Goal: Check status: Check status

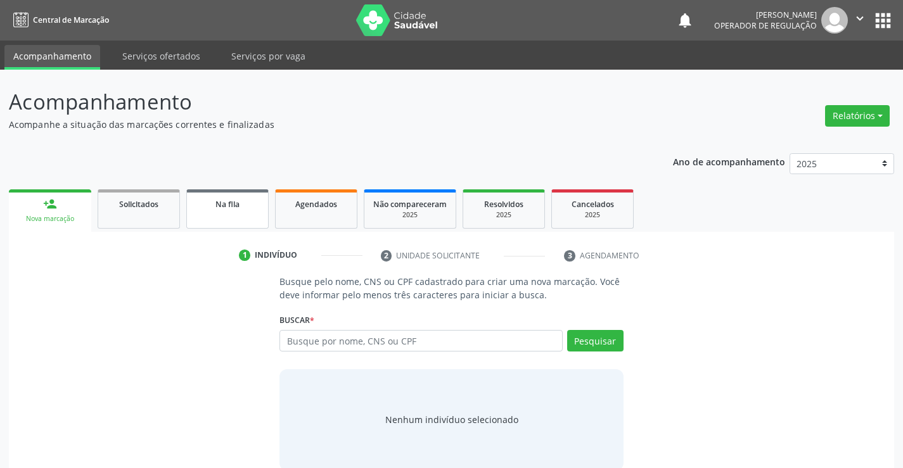
click at [224, 217] on link "Na fila" at bounding box center [227, 208] width 82 height 39
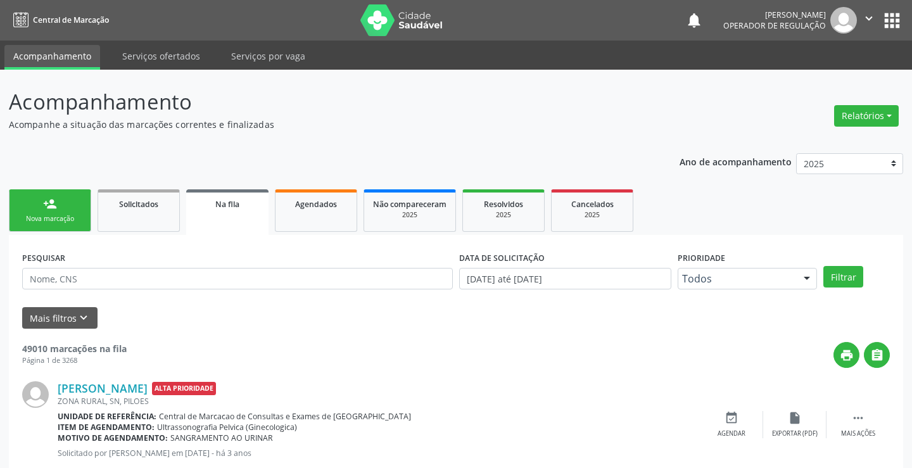
click at [71, 265] on div "PESQUISAR" at bounding box center [237, 272] width 437 height 49
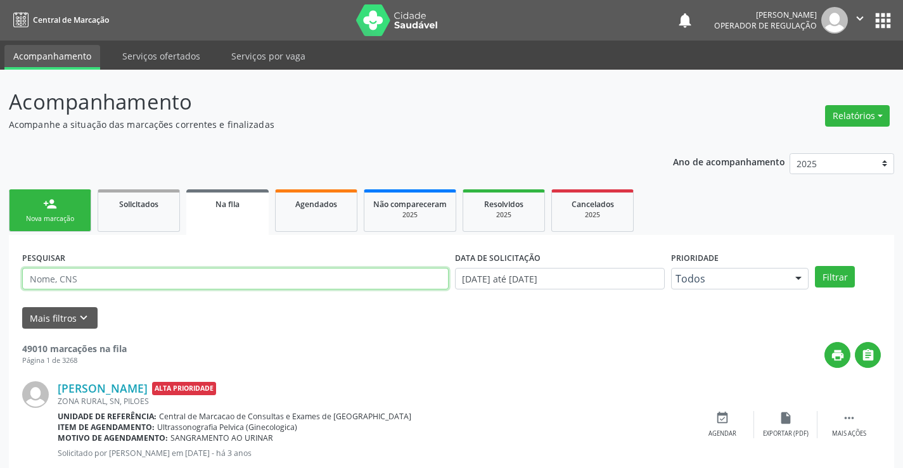
click at [69, 273] on input "text" at bounding box center [235, 279] width 426 height 22
type input "-"
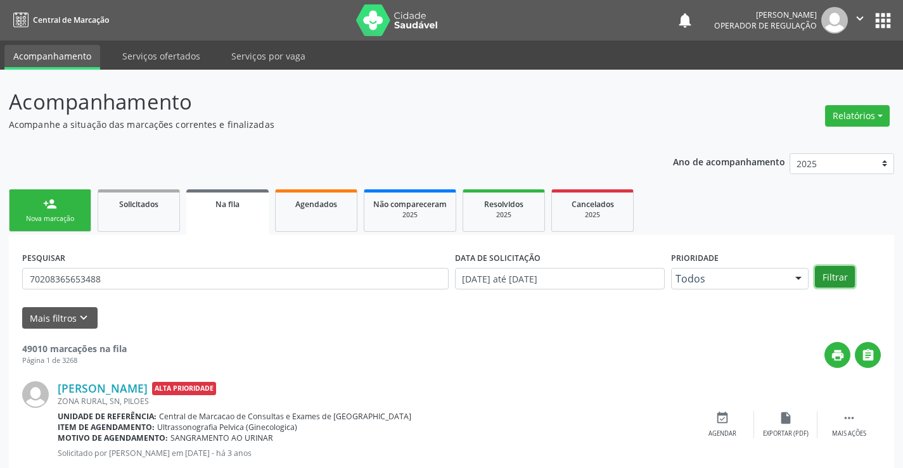
click at [840, 279] on button "Filtrar" at bounding box center [835, 277] width 40 height 22
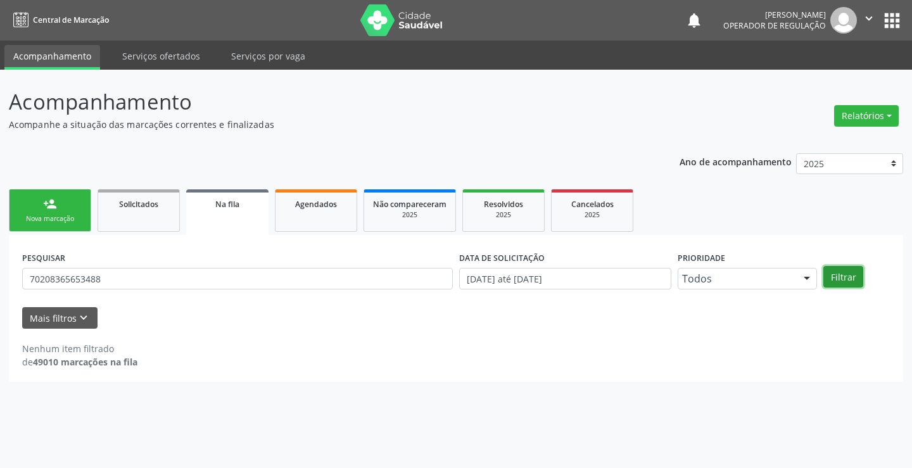
click at [841, 279] on button "Filtrar" at bounding box center [843, 277] width 40 height 22
click at [113, 275] on input "70208365653488" at bounding box center [237, 279] width 431 height 22
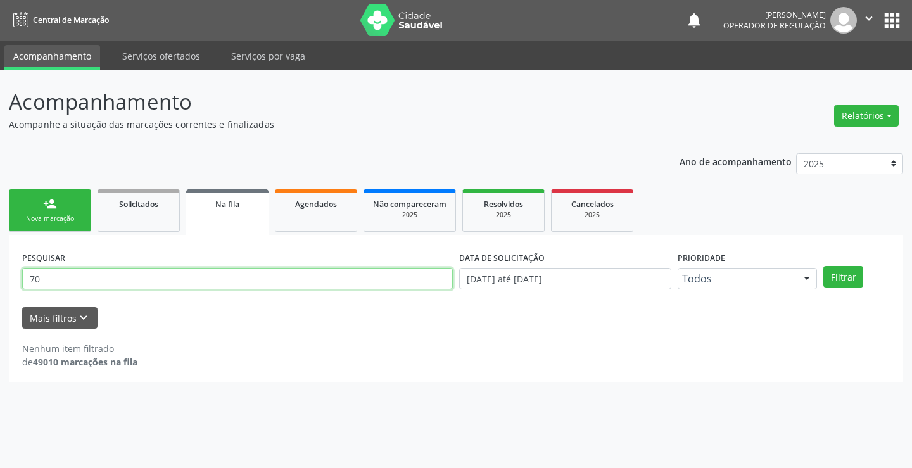
type input "7"
type input "702008365453488"
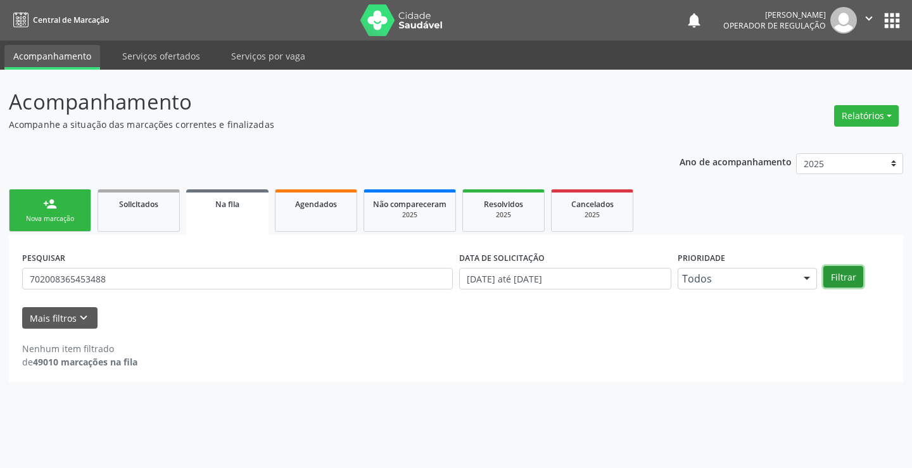
click at [843, 270] on button "Filtrar" at bounding box center [843, 277] width 40 height 22
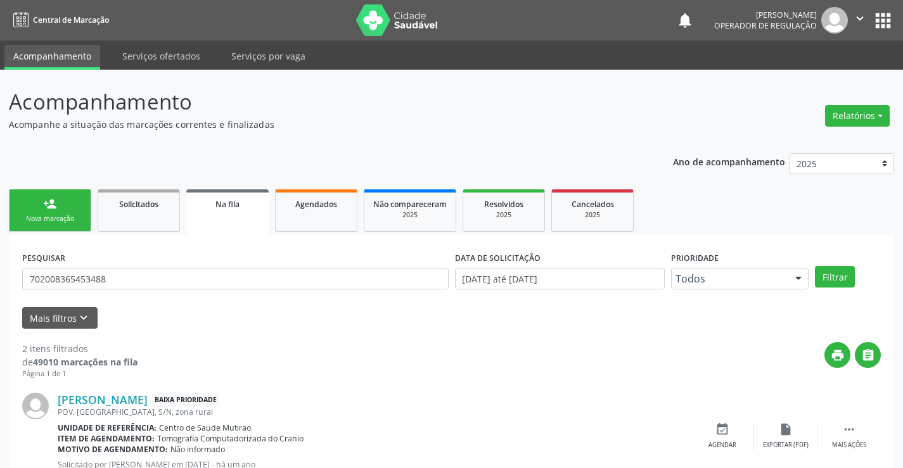
click at [865, 19] on icon "" at bounding box center [860, 18] width 14 height 14
click at [826, 72] on link "Sair" at bounding box center [827, 77] width 87 height 18
